Goal: Transaction & Acquisition: Obtain resource

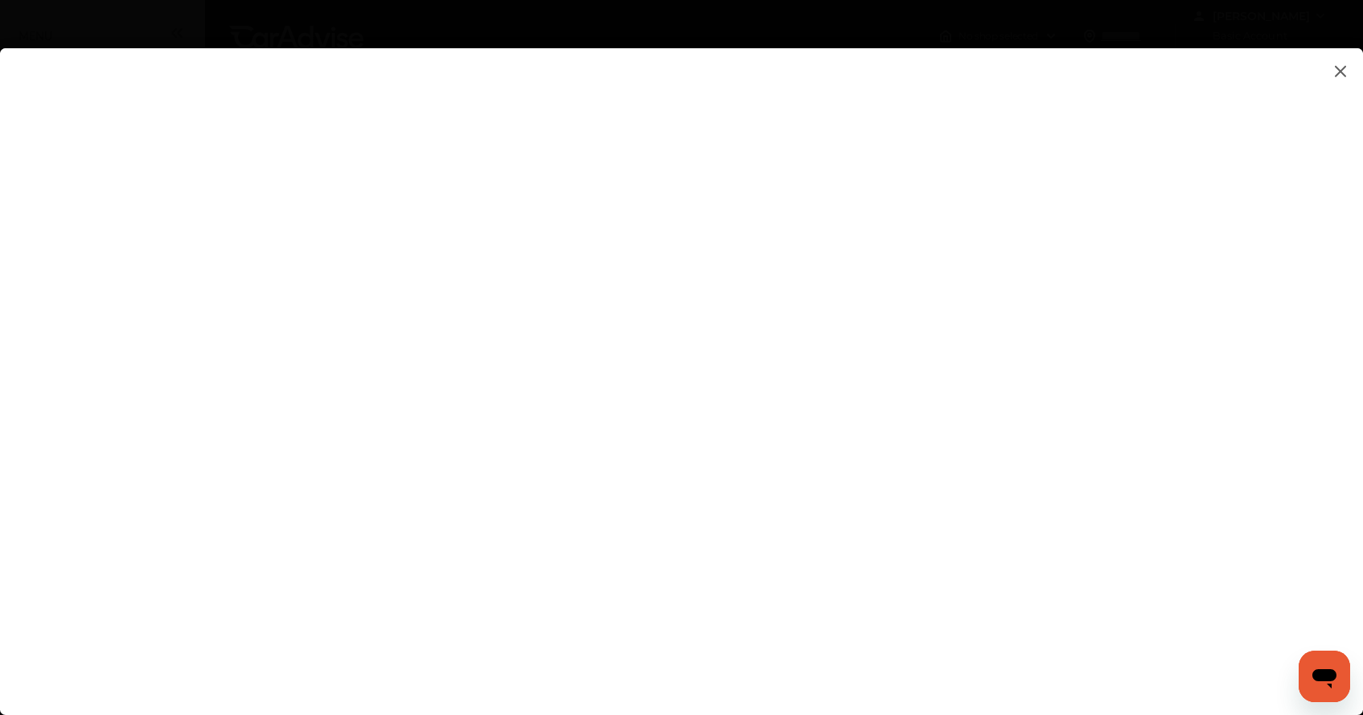
click at [923, 477] on flutter-view at bounding box center [681, 365] width 1363 height 634
type input "**********"
click at [969, 568] on flutter-view at bounding box center [681, 365] width 1363 height 634
click at [1152, 577] on flutter-view at bounding box center [681, 365] width 1363 height 634
click at [1055, 513] on flutter-view at bounding box center [681, 365] width 1363 height 634
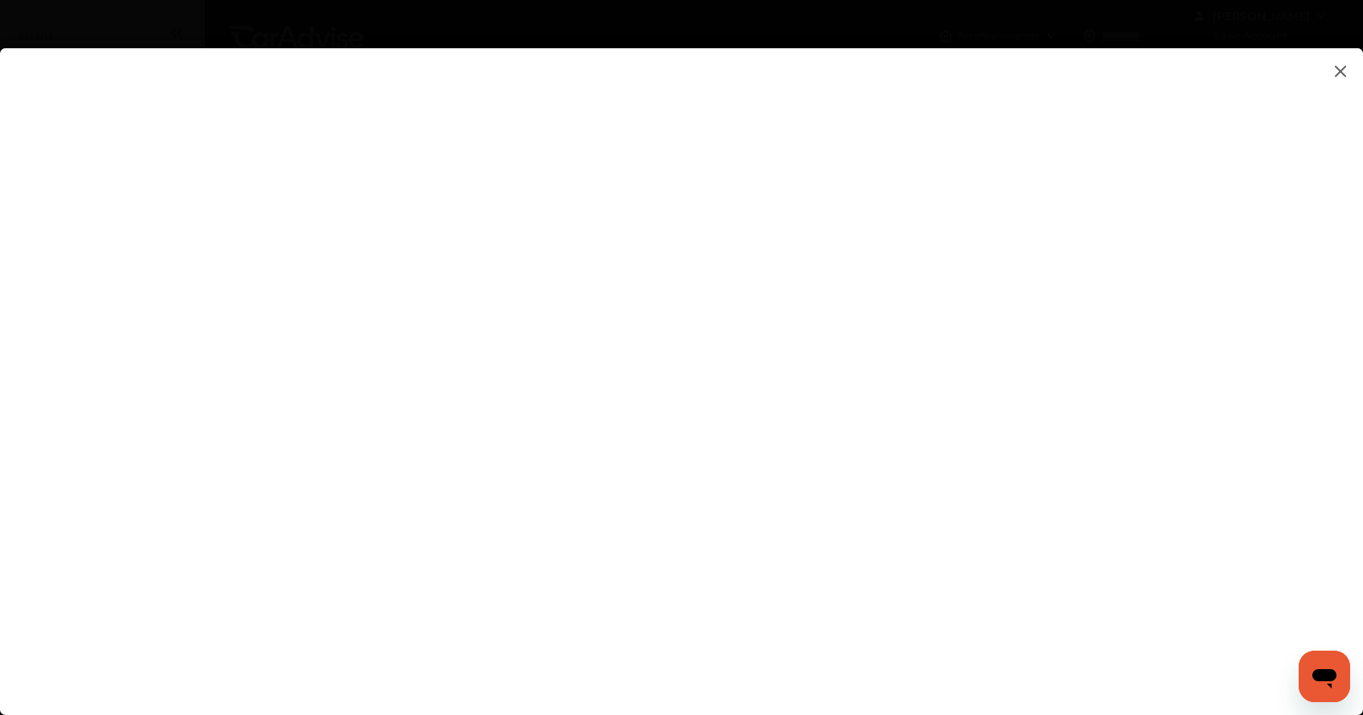
type textarea "**********"
click at [916, 579] on flutter-view at bounding box center [681, 365] width 1363 height 634
click at [1151, 416] on flutter-view at bounding box center [681, 365] width 1363 height 634
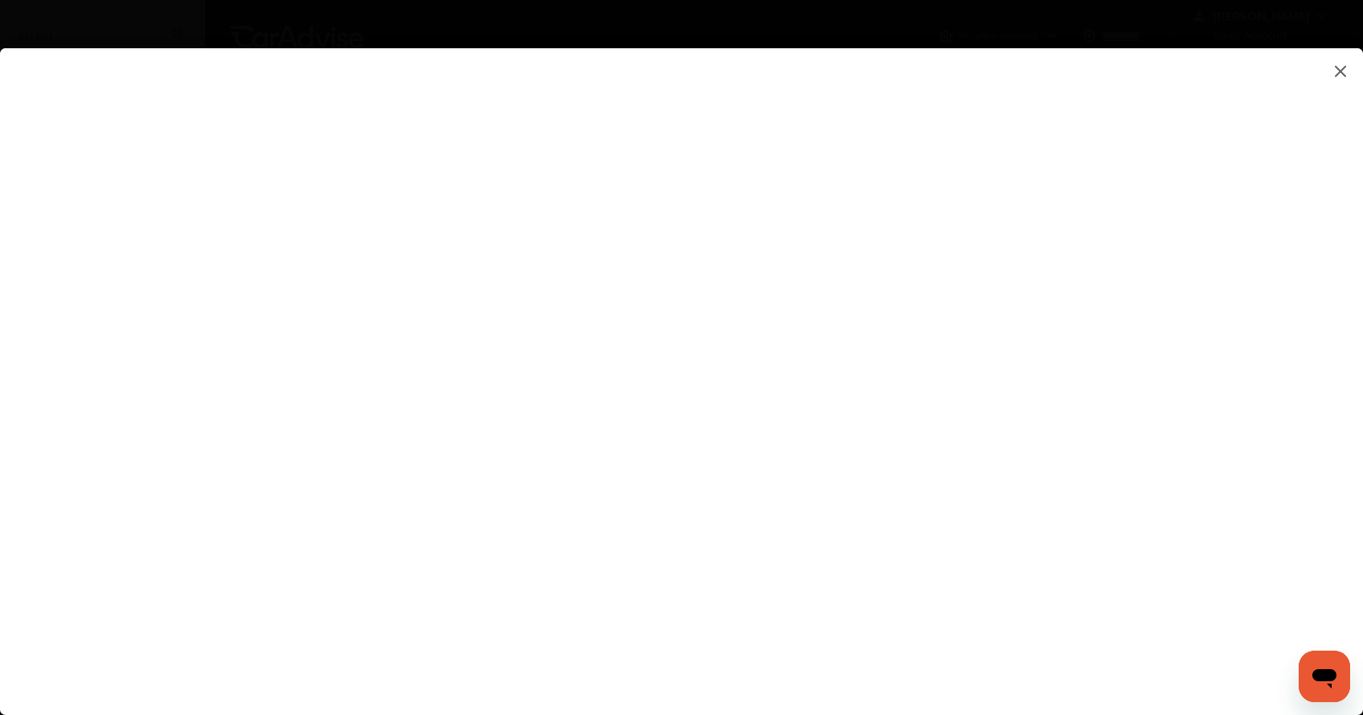
click at [1339, 69] on img at bounding box center [1340, 71] width 19 height 20
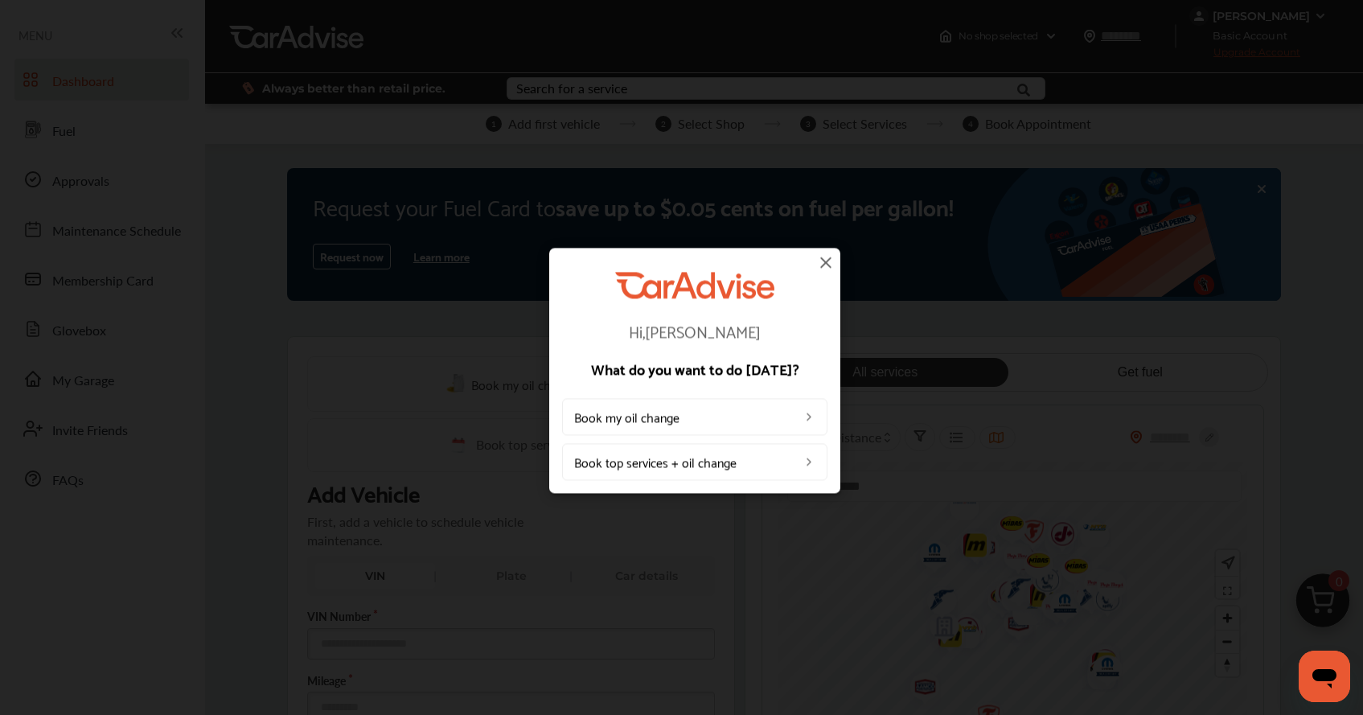
click at [826, 258] on img at bounding box center [825, 261] width 19 height 19
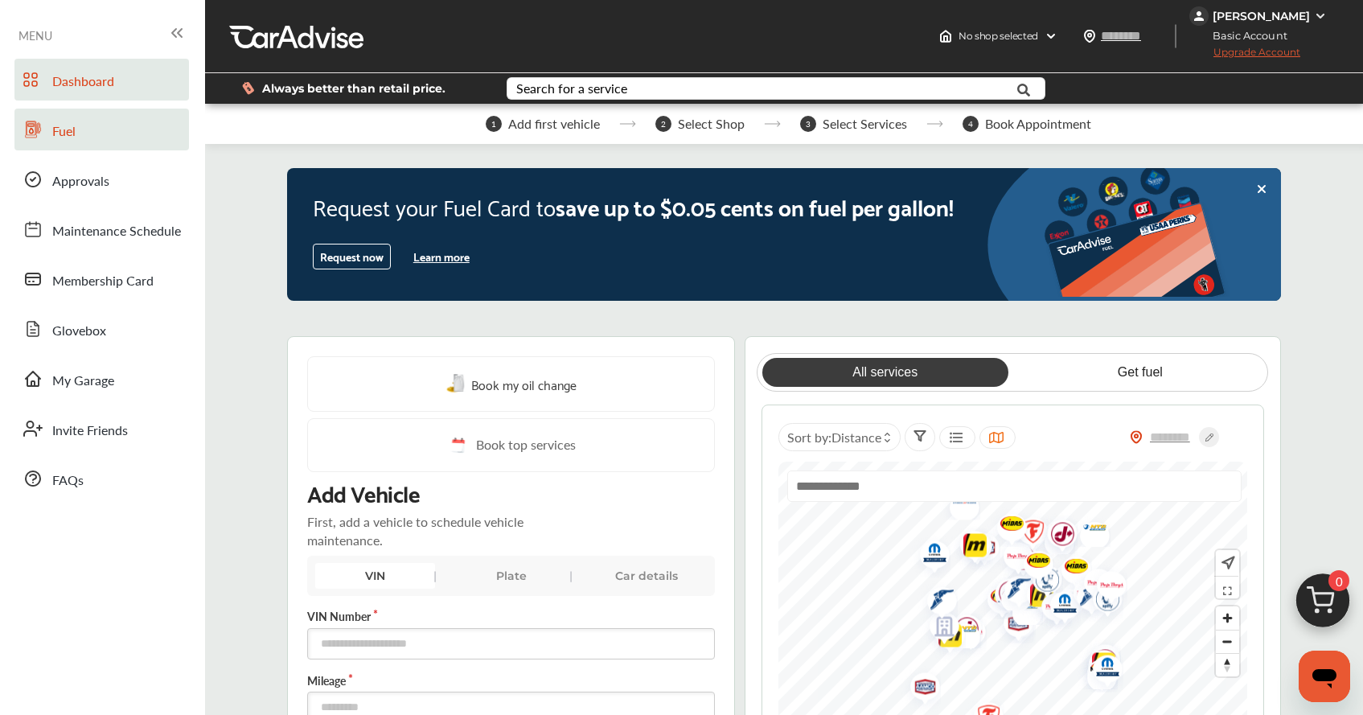
click at [75, 137] on span "Fuel" at bounding box center [63, 131] width 23 height 21
